Goal: Contribute content: Add original content to the website for others to see

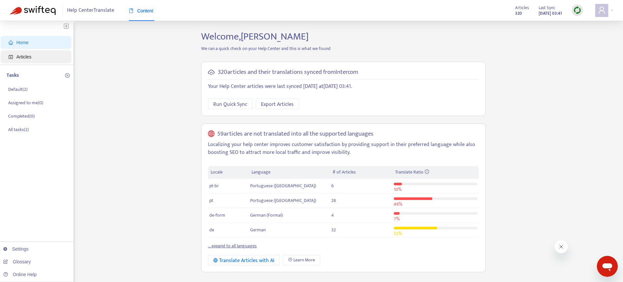
click at [37, 59] on span "Articles" at bounding box center [38, 56] width 58 height 13
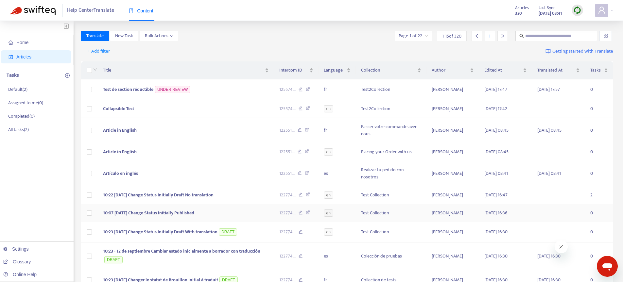
scroll to position [1, 0]
click at [574, 11] on img at bounding box center [578, 10] width 8 height 8
click at [590, 23] on link "Quick Sync" at bounding box center [591, 24] width 28 height 8
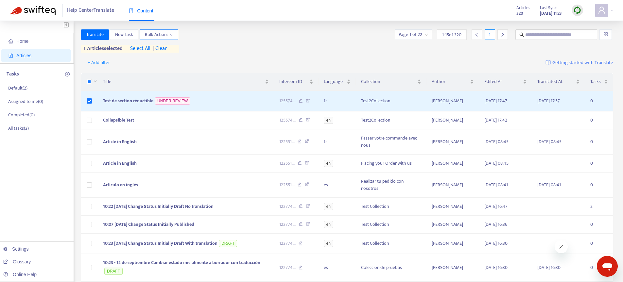
click at [172, 35] on icon "down" at bounding box center [171, 34] width 3 height 3
click at [168, 56] on span "Rollback from Intercom" at bounding box center [168, 58] width 46 height 8
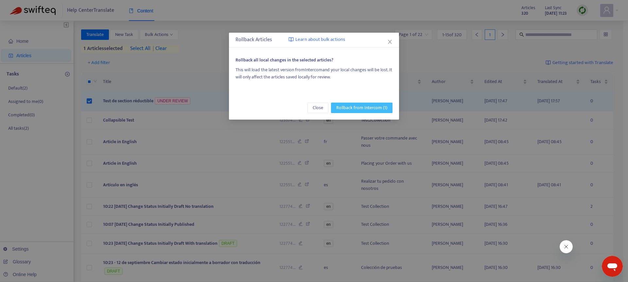
click at [364, 105] on span "Rollback from Intercom (1)" at bounding box center [361, 107] width 51 height 7
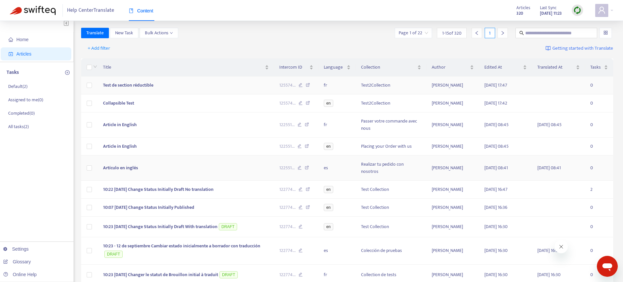
scroll to position [0, 0]
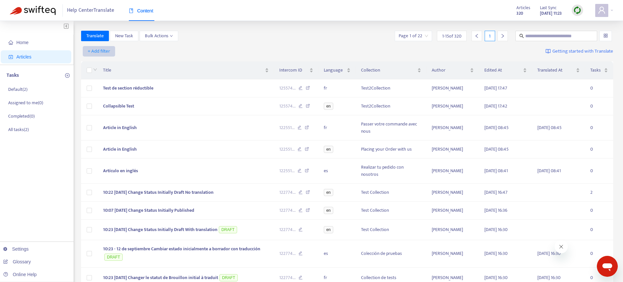
click at [105, 52] on span "+ Add filter" at bounding box center [99, 51] width 23 height 8
click at [111, 63] on span "Language" at bounding box center [108, 64] width 41 height 7
click at [134, 53] on icon "close" at bounding box center [136, 52] width 4 height 4
click at [98, 52] on span "+ Add filter" at bounding box center [99, 51] width 23 height 8
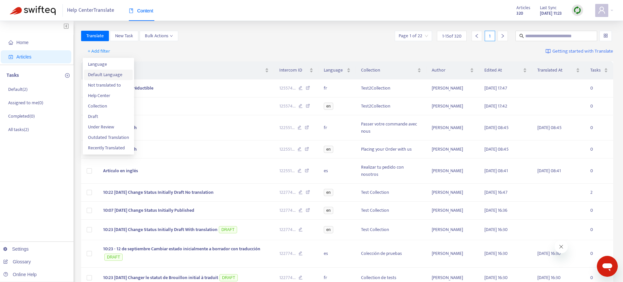
click at [100, 76] on span "Default Language" at bounding box center [108, 74] width 41 height 7
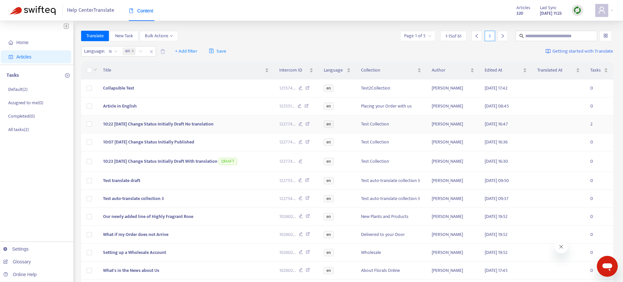
click at [213, 126] on span "10:22 - 12 Sep Change Status Initially Draft No translation" at bounding box center [158, 124] width 111 height 8
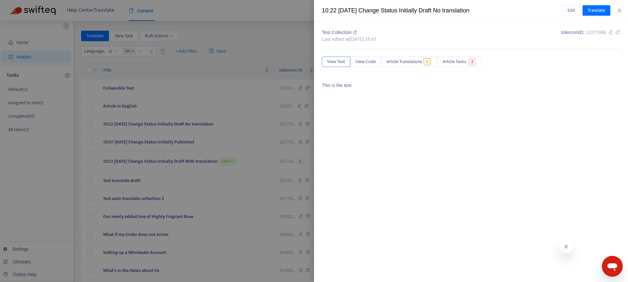
click at [177, 121] on div at bounding box center [314, 141] width 628 height 282
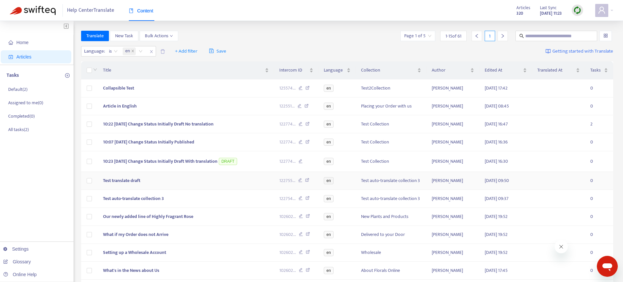
click at [160, 180] on td "Test translate draft" at bounding box center [186, 181] width 176 height 18
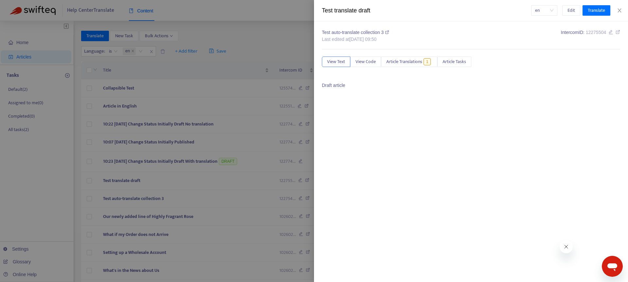
click at [158, 192] on div at bounding box center [314, 141] width 628 height 282
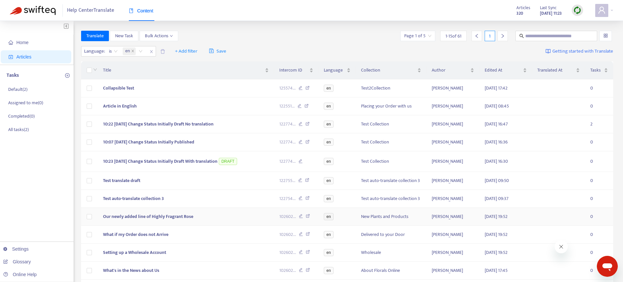
click at [157, 215] on span "Our newly added line of Highly Fragrant Rose" at bounding box center [148, 217] width 90 height 8
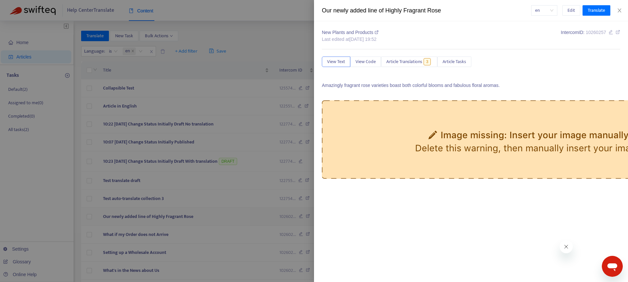
click at [167, 215] on div at bounding box center [314, 141] width 628 height 282
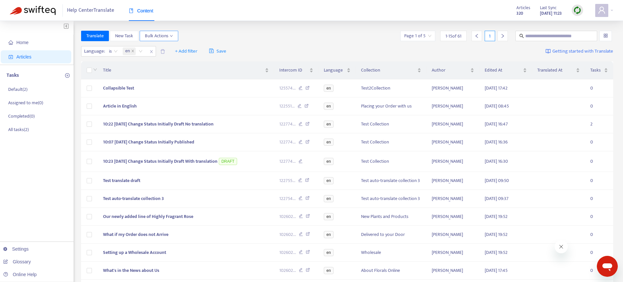
click at [170, 40] on button "Bulk Actions" at bounding box center [159, 36] width 39 height 10
click at [235, 32] on div "Translate New Task Bulk Actions Page 1 of 5 1 - 15 of 61 1" at bounding box center [347, 36] width 533 height 10
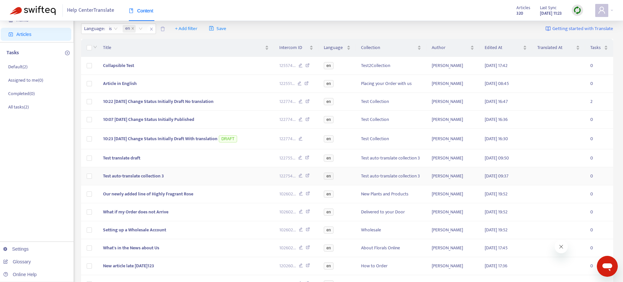
scroll to position [48, 0]
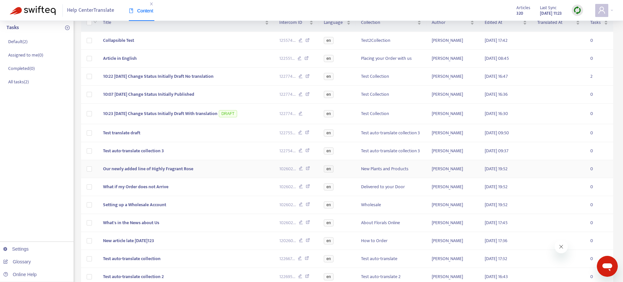
click at [147, 172] on span "Our newly added line of Highly Fragrant Rose" at bounding box center [148, 169] width 90 height 8
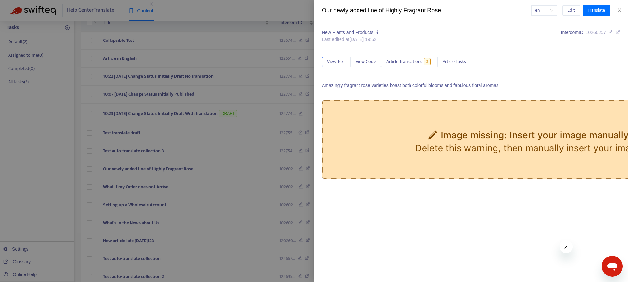
click at [143, 171] on div at bounding box center [314, 141] width 628 height 282
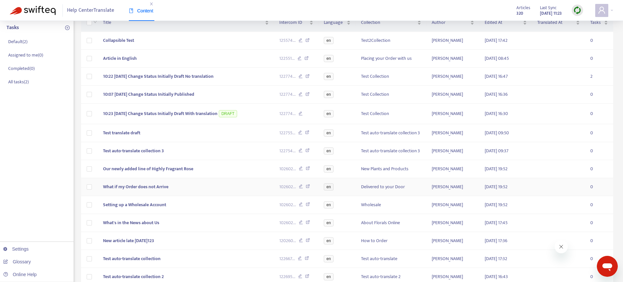
click at [118, 190] on span "What if my Order does not Arrive" at bounding box center [135, 187] width 65 height 8
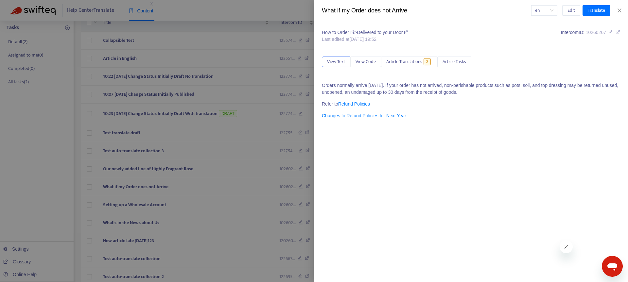
click at [109, 189] on div at bounding box center [314, 141] width 628 height 282
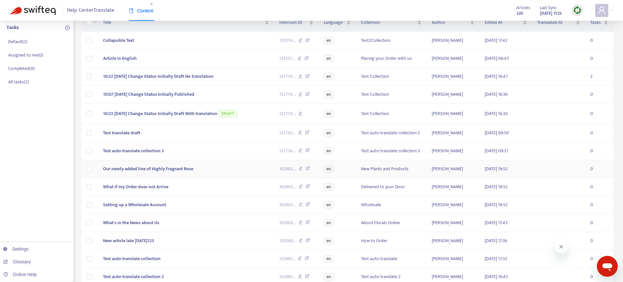
click at [122, 170] on span "Our newly added line of Highly Fragrant Rose" at bounding box center [148, 169] width 90 height 8
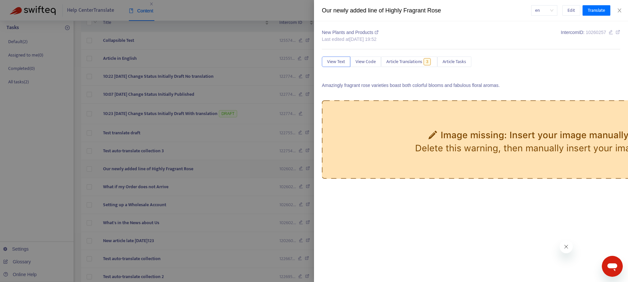
click at [122, 170] on div at bounding box center [314, 141] width 628 height 282
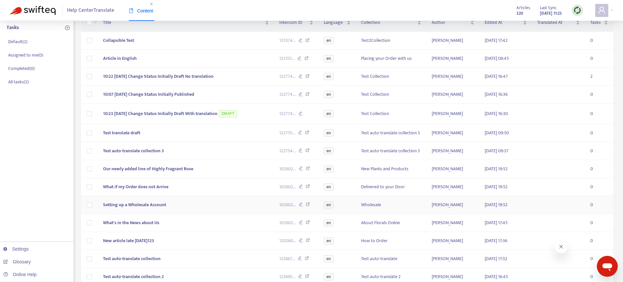
click at [120, 211] on td "Setting up a Wholesale Account" at bounding box center [186, 205] width 176 height 18
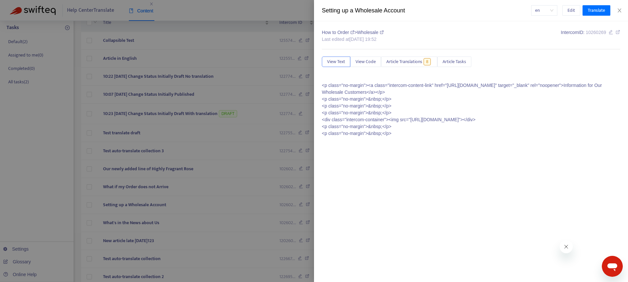
click at [122, 204] on div at bounding box center [314, 141] width 628 height 282
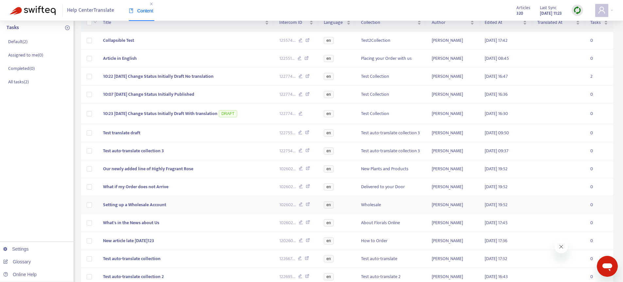
click at [118, 205] on span "Setting up a Wholesale Account" at bounding box center [134, 205] width 63 height 8
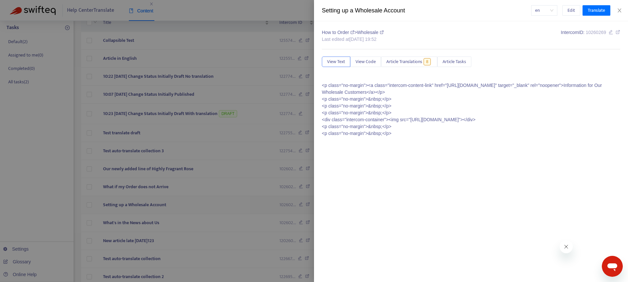
click at [118, 205] on div at bounding box center [314, 141] width 628 height 282
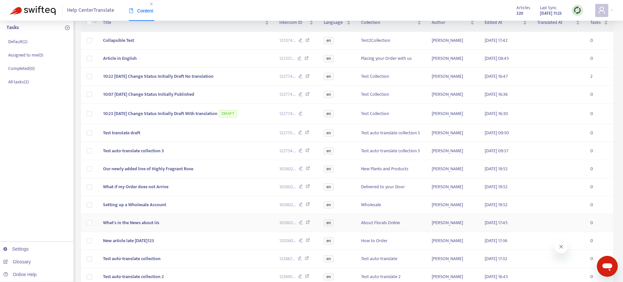
click at [116, 224] on span "What's in the News about Us" at bounding box center [131, 223] width 56 height 8
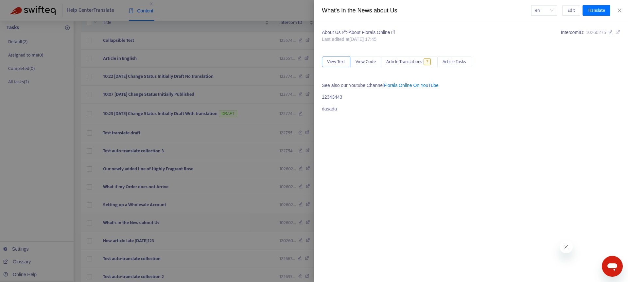
click at [116, 224] on div at bounding box center [314, 141] width 628 height 282
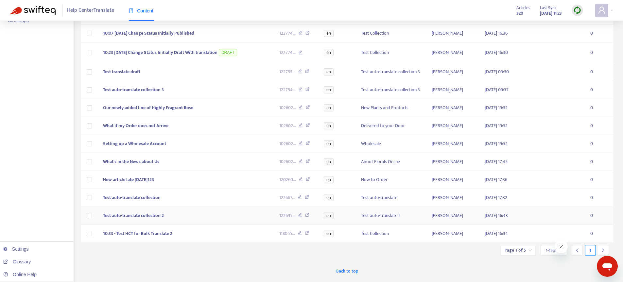
scroll to position [113, 0]
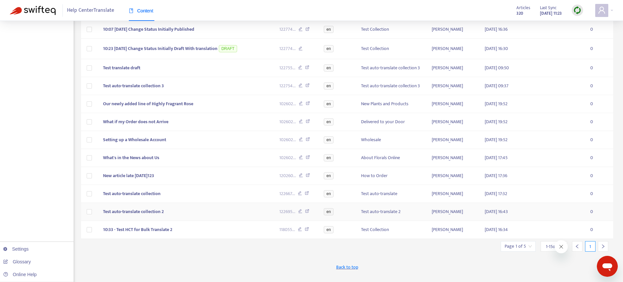
click at [122, 218] on td "Test auto-translate collection 2" at bounding box center [186, 212] width 176 height 18
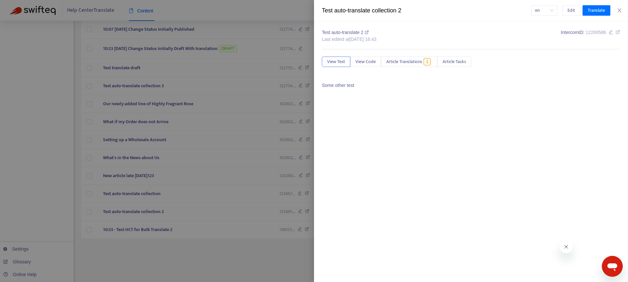
click at [120, 209] on div at bounding box center [314, 141] width 628 height 282
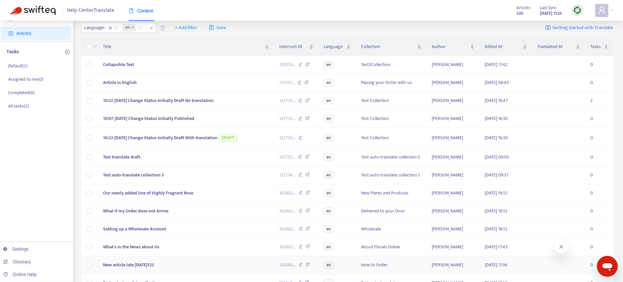
scroll to position [0, 0]
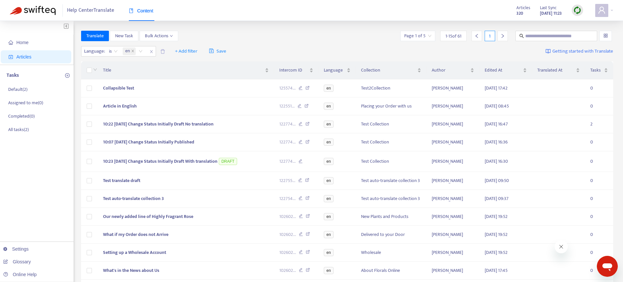
click at [500, 37] on div at bounding box center [503, 36] width 10 height 10
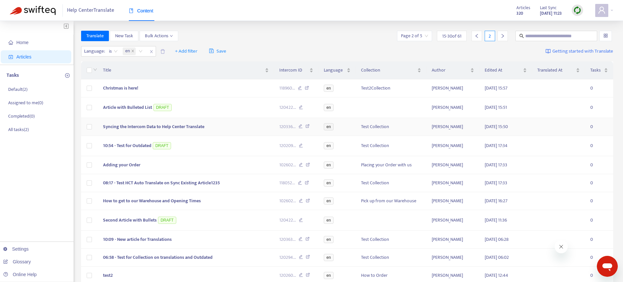
click at [155, 128] on span "Syncing the Intercom Data to Help Center Translate" at bounding box center [153, 127] width 101 height 8
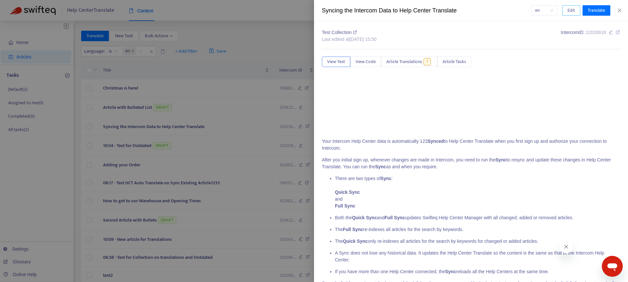
click at [574, 11] on span "Edit" at bounding box center [572, 10] width 8 height 7
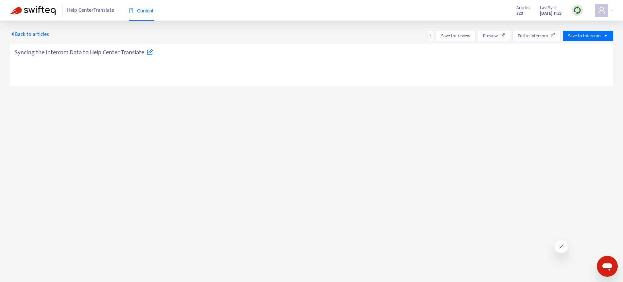
type textarea "**********"
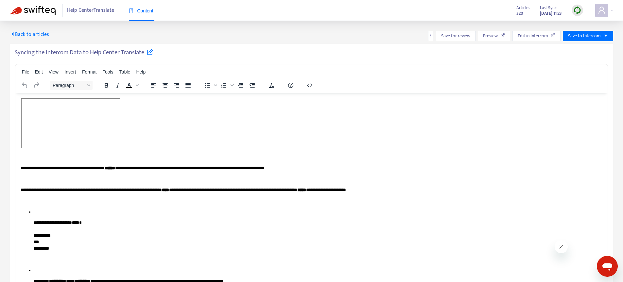
click at [144, 131] on div "﻿" at bounding box center [309, 123] width 577 height 51
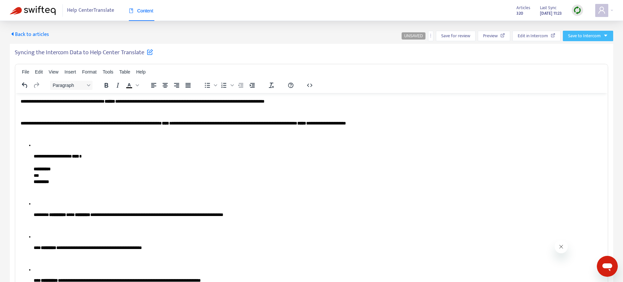
click at [586, 35] on span "Save to Intercom" at bounding box center [584, 35] width 33 height 7
click at [577, 48] on span "Publish" at bounding box center [581, 48] width 25 height 7
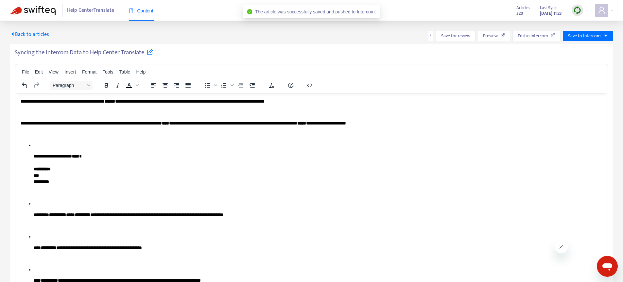
click at [39, 35] on span "Back to articles" at bounding box center [29, 34] width 39 height 9
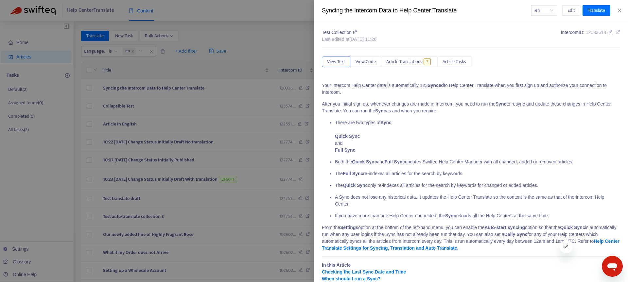
click at [277, 51] on div at bounding box center [314, 141] width 628 height 282
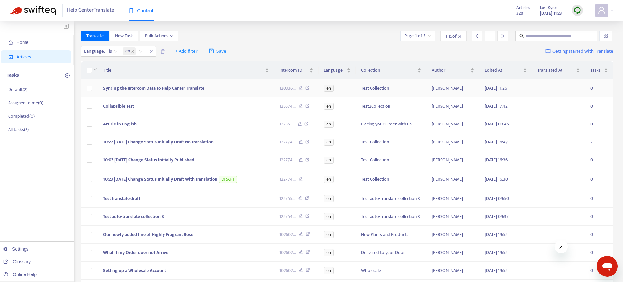
click at [157, 90] on span "Syncing the Intercom Data to Help Center Translate" at bounding box center [153, 88] width 101 height 8
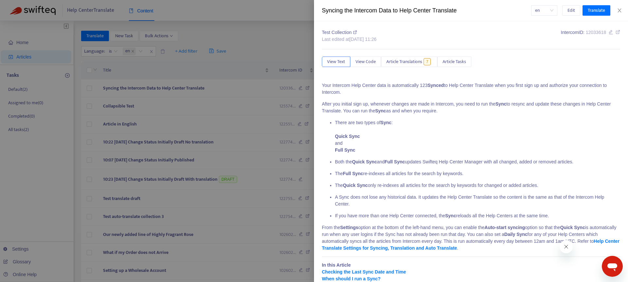
click at [155, 90] on div at bounding box center [314, 141] width 628 height 282
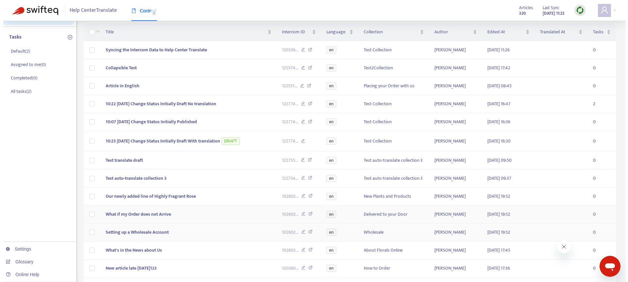
scroll to position [48, 0]
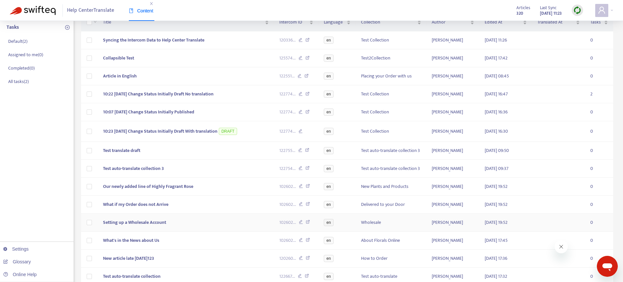
click at [114, 218] on td "Setting up a Wholesale Account" at bounding box center [186, 223] width 176 height 18
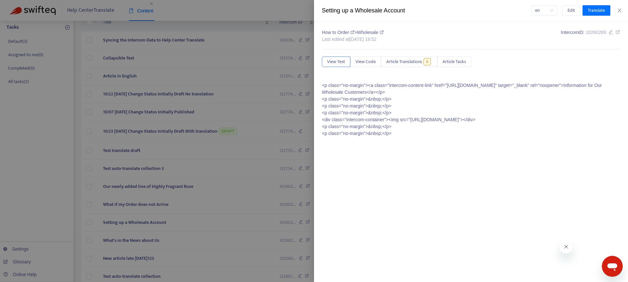
click at [115, 218] on div at bounding box center [314, 141] width 628 height 282
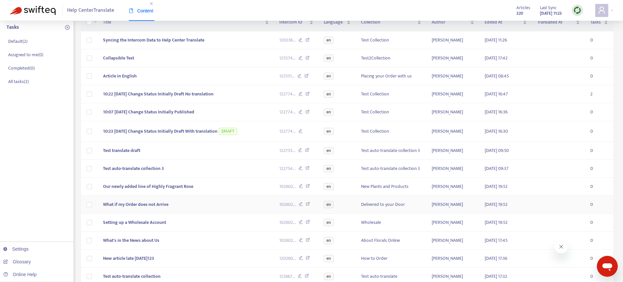
click at [119, 206] on span "What if my Order does not Arrive" at bounding box center [135, 205] width 65 height 8
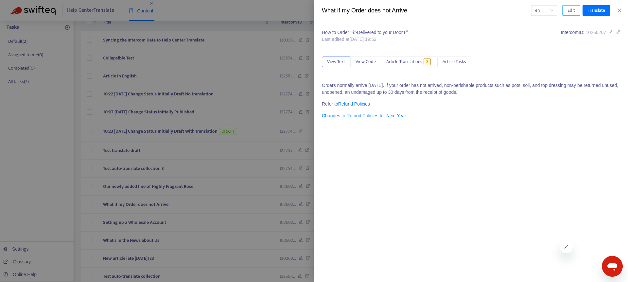
click at [573, 10] on span "Edit" at bounding box center [572, 10] width 8 height 7
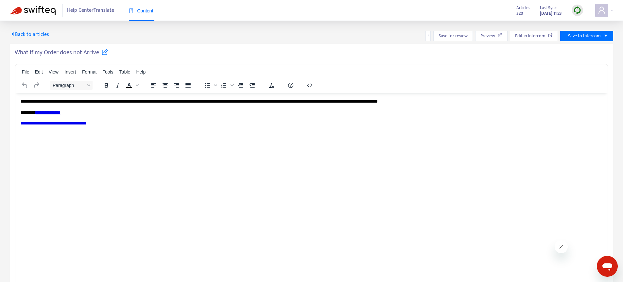
click at [117, 102] on p "**********" at bounding box center [312, 101] width 582 height 7
click at [580, 33] on span "Save to Intercom" at bounding box center [584, 35] width 33 height 7
click at [576, 50] on span "Publish" at bounding box center [578, 48] width 25 height 7
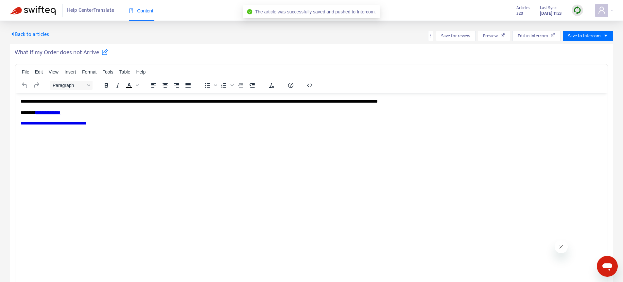
click at [40, 34] on span "Back to articles" at bounding box center [29, 34] width 39 height 9
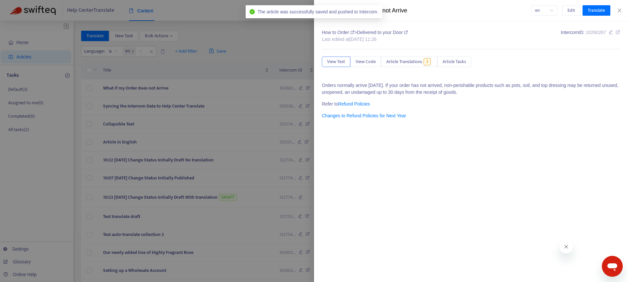
click at [176, 118] on div at bounding box center [314, 141] width 628 height 282
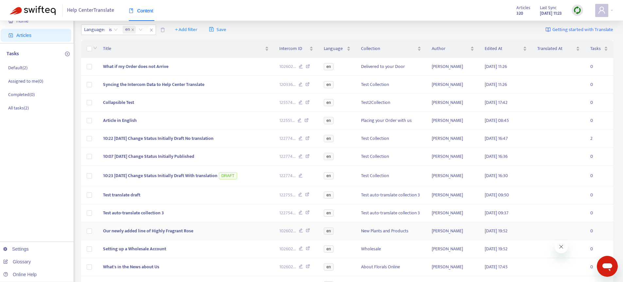
scroll to position [24, 0]
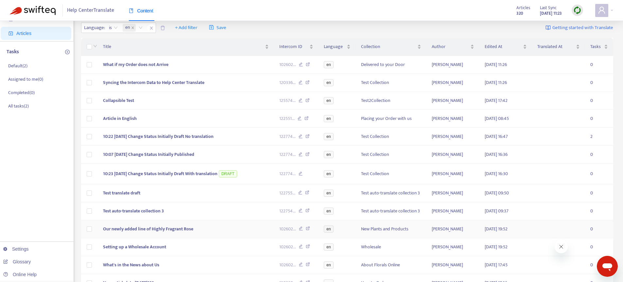
click at [148, 226] on span "Our newly added line of Highly Fragrant Rose" at bounding box center [148, 229] width 90 height 8
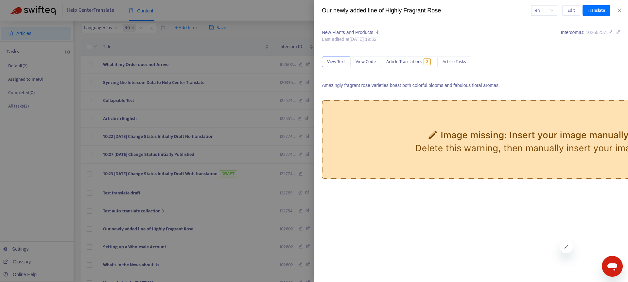
click at [147, 231] on div at bounding box center [314, 141] width 628 height 282
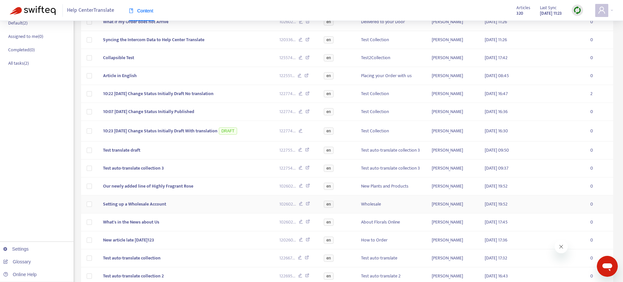
scroll to position [131, 0]
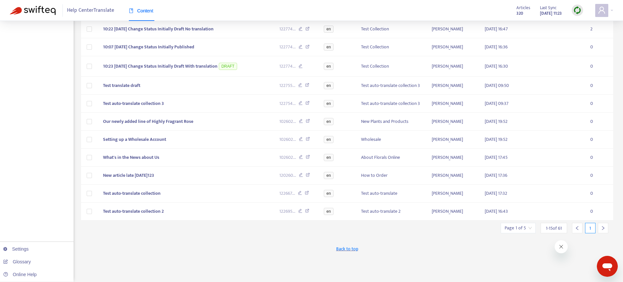
click at [605, 231] on icon "right" at bounding box center [603, 228] width 5 height 5
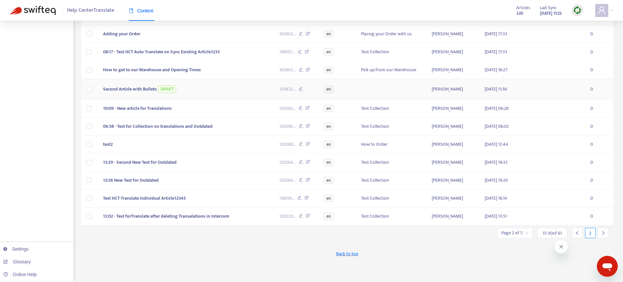
scroll to position [0, 0]
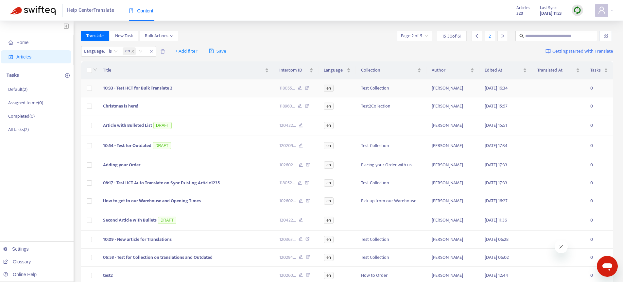
click at [126, 84] on span "10:33 - Test HCT for Bulk Translate 2" at bounding box center [137, 88] width 69 height 8
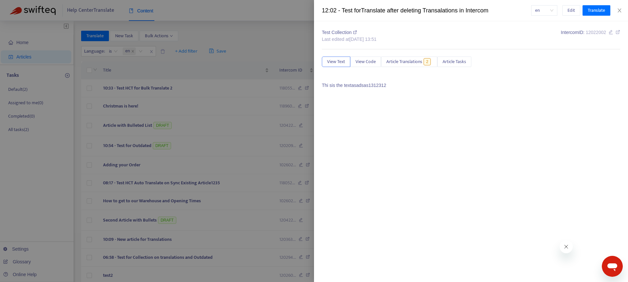
click at [275, 28] on div at bounding box center [314, 141] width 628 height 282
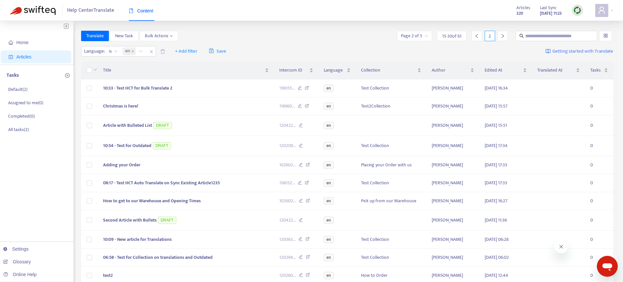
click at [504, 38] on icon "right" at bounding box center [503, 36] width 5 height 5
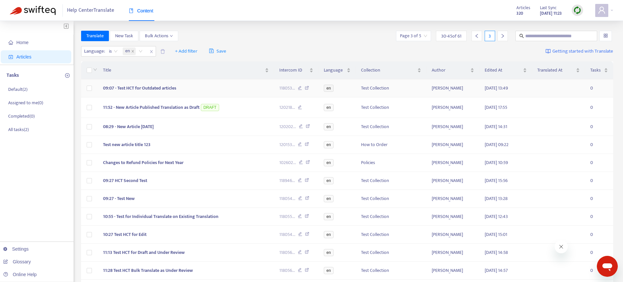
click at [153, 87] on span "09:07 - Test HCT for Outdated articles" at bounding box center [139, 88] width 73 height 8
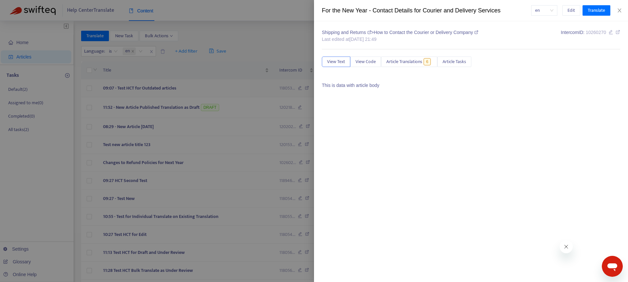
click at [154, 87] on div at bounding box center [314, 141] width 628 height 282
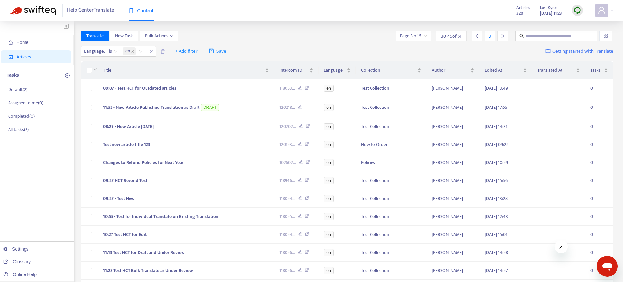
click at [503, 39] on div at bounding box center [503, 36] width 10 height 10
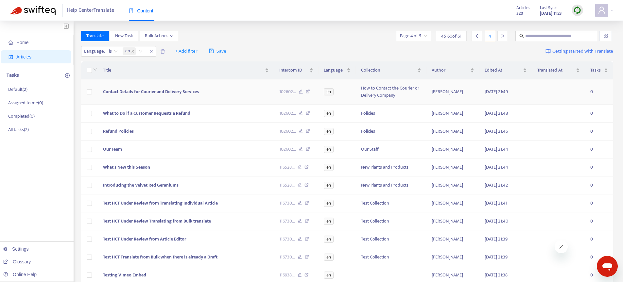
click at [163, 91] on span "Contact Details for Courier and Delivery Services" at bounding box center [151, 92] width 96 height 8
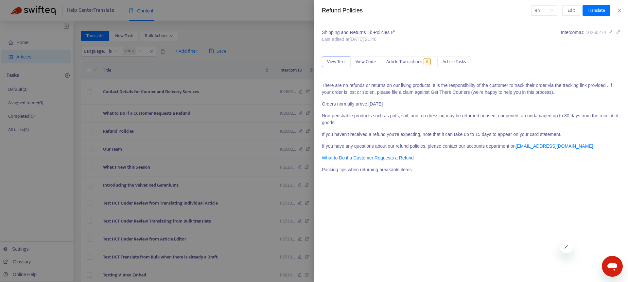
click at [421, 137] on p "If you haven't received a refund you're expecting, note that it can take up to …" at bounding box center [471, 134] width 298 height 7
click at [406, 134] on p "If you haven't received a refund you're expecting, note that it can take up to …" at bounding box center [471, 134] width 298 height 7
click at [565, 10] on button "Edit" at bounding box center [572, 10] width 18 height 10
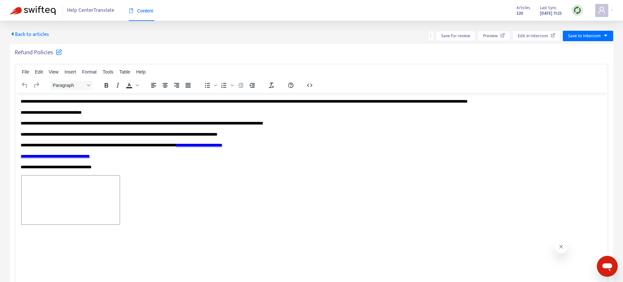
click at [164, 198] on div "Rich Text Area. Press ALT-0 for help." at bounding box center [312, 201] width 582 height 52
click at [135, 195] on div "﻿" at bounding box center [312, 200] width 582 height 51
click at [70, 201] on span "Rich Text Area. Press ALT-0 for help." at bounding box center [71, 199] width 98 height 49
click at [216, 215] on div "﻿" at bounding box center [312, 200] width 582 height 51
click at [160, 143] on p "**********" at bounding box center [312, 145] width 582 height 7
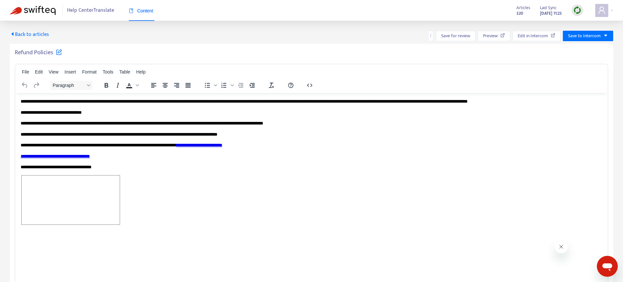
click at [153, 204] on div "Rich Text Area. Press ALT-0 for help." at bounding box center [312, 200] width 582 height 51
click at [584, 34] on span "Save to Intercom" at bounding box center [584, 35] width 33 height 7
click at [575, 51] on span "Publish" at bounding box center [581, 48] width 25 height 7
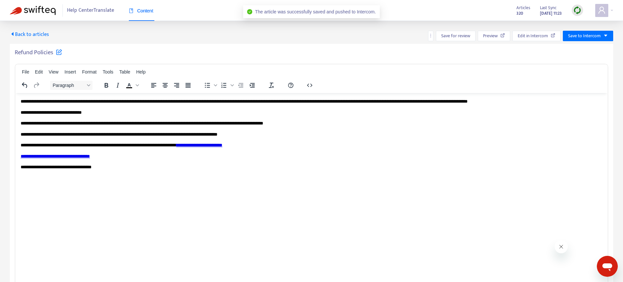
click at [145, 14] on div "Content" at bounding box center [141, 10] width 25 height 7
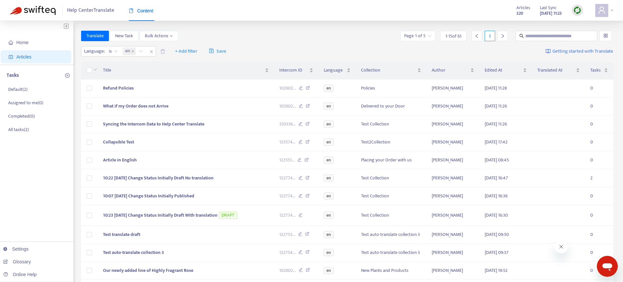
click at [602, 10] on icon "user" at bounding box center [602, 10] width 8 height 8
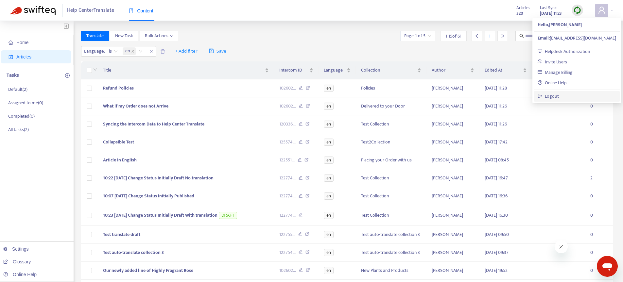
click at [559, 95] on link "Logout" at bounding box center [548, 97] width 21 height 8
